Goal: Use online tool/utility: Utilize a website feature to perform a specific function

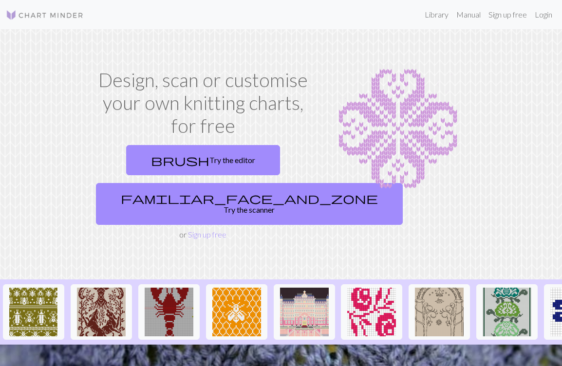
drag, startPoint x: 203, startPoint y: 159, endPoint x: 246, endPoint y: 69, distance: 99.7
click at [203, 159] on link "brush Try the editor" at bounding box center [203, 160] width 154 height 30
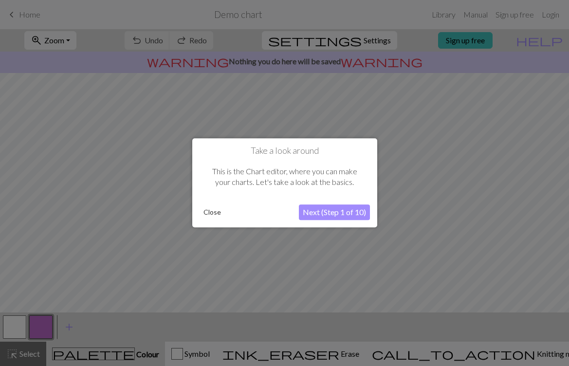
click at [213, 213] on button "Close" at bounding box center [212, 212] width 25 height 15
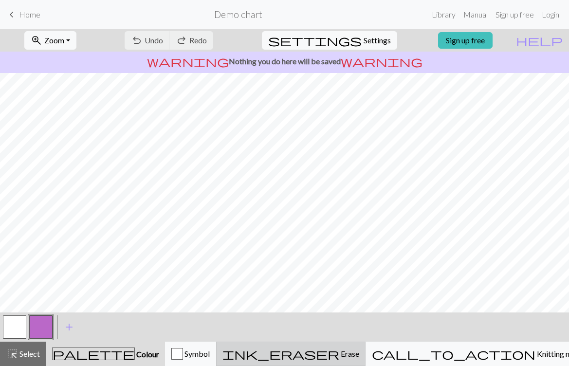
click at [339, 355] on span "ink_eraser" at bounding box center [280, 354] width 117 height 14
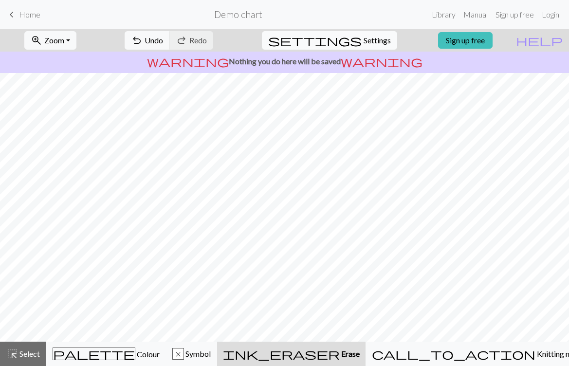
click at [369, 43] on span "Settings" at bounding box center [376, 41] width 27 height 12
select select "aran"
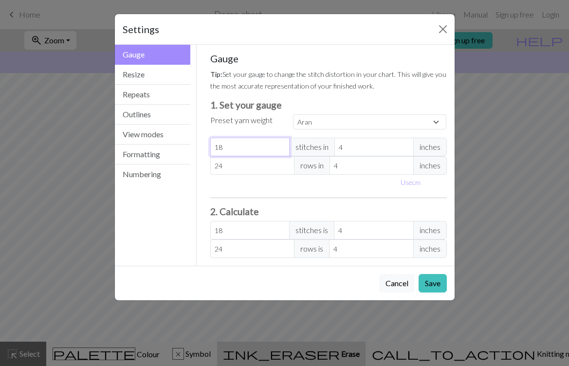
click at [263, 148] on input "18" at bounding box center [249, 147] width 79 height 18
click at [146, 80] on button "Resize" at bounding box center [153, 75] width 76 height 20
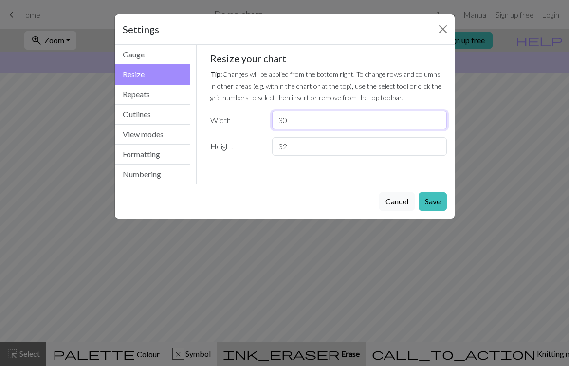
drag, startPoint x: 294, startPoint y: 124, endPoint x: 251, endPoint y: 121, distance: 43.4
click at [251, 121] on div "Width 30" at bounding box center [328, 120] width 248 height 18
type input "16"
drag, startPoint x: 303, startPoint y: 148, endPoint x: 278, endPoint y: 148, distance: 25.3
click at [278, 148] on input "32" at bounding box center [359, 146] width 174 height 18
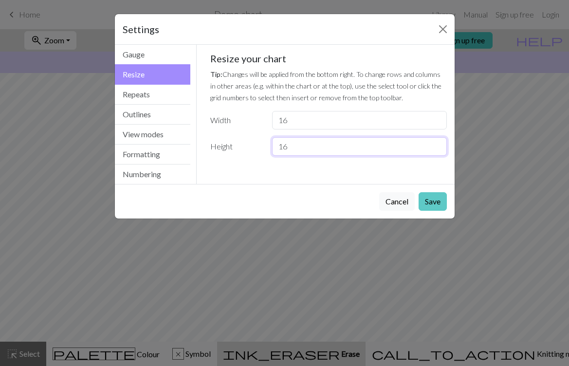
type input "16"
click at [429, 202] on button "Save" at bounding box center [432, 201] width 28 height 18
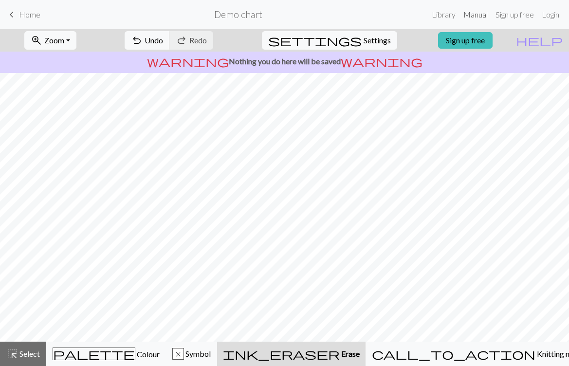
click at [471, 15] on link "Manual" at bounding box center [475, 14] width 32 height 19
